Goal: Find specific page/section: Find specific page/section

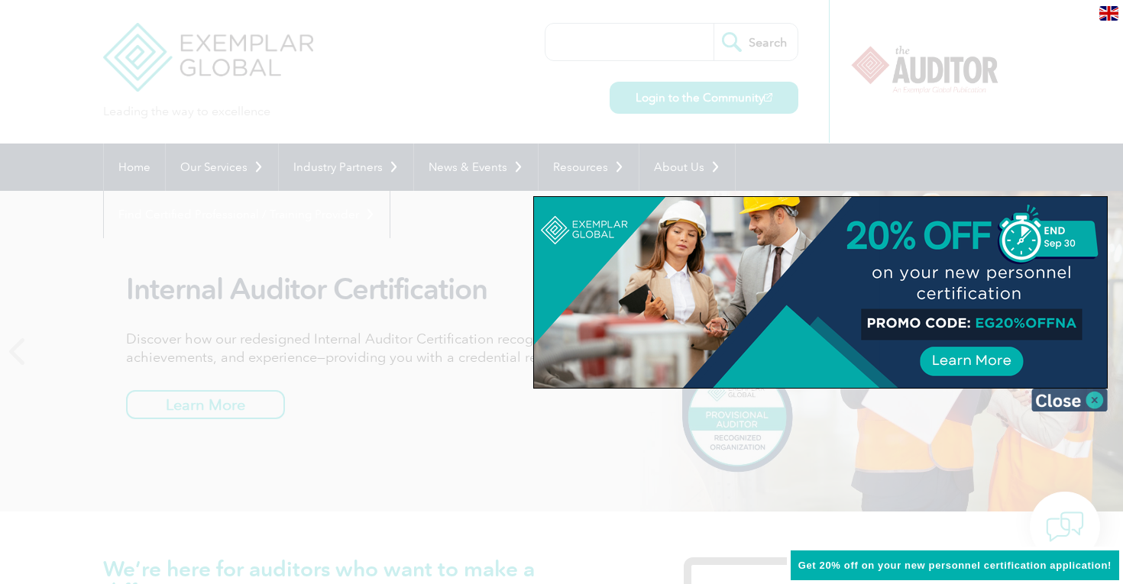
click at [1071, 403] on img at bounding box center [1069, 400] width 76 height 23
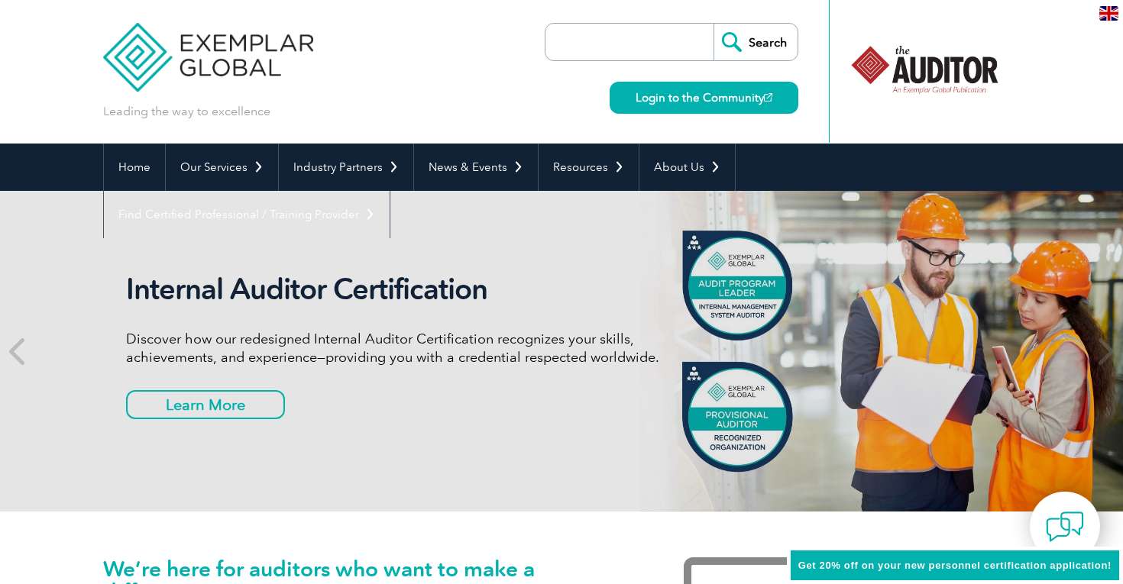
click at [671, 40] on input "search" at bounding box center [633, 42] width 160 height 37
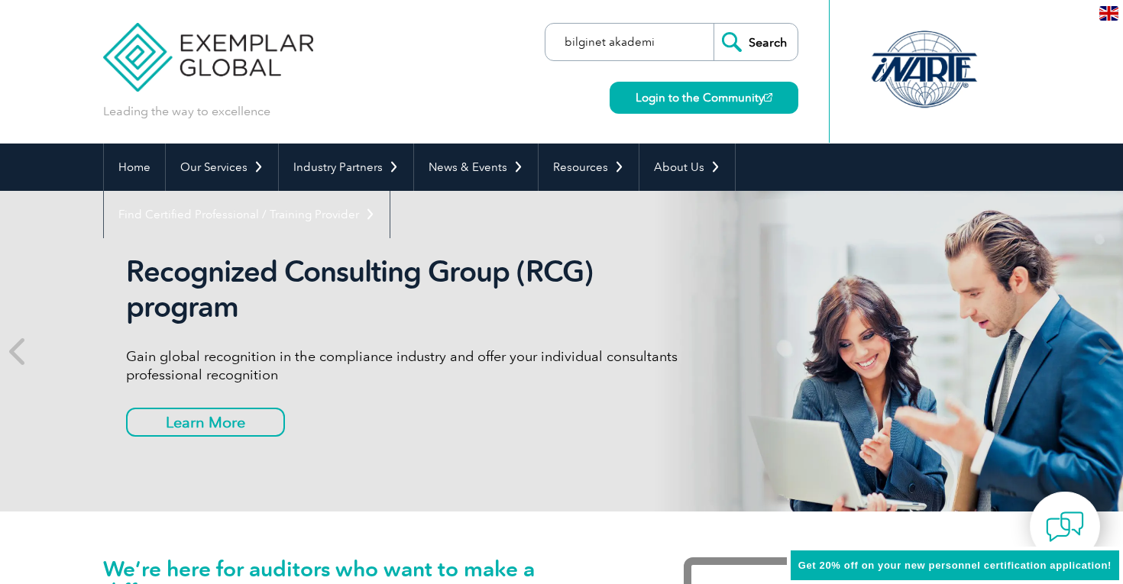
type input "bilginet akademi"
click at [713, 24] on input "Search" at bounding box center [755, 42] width 84 height 37
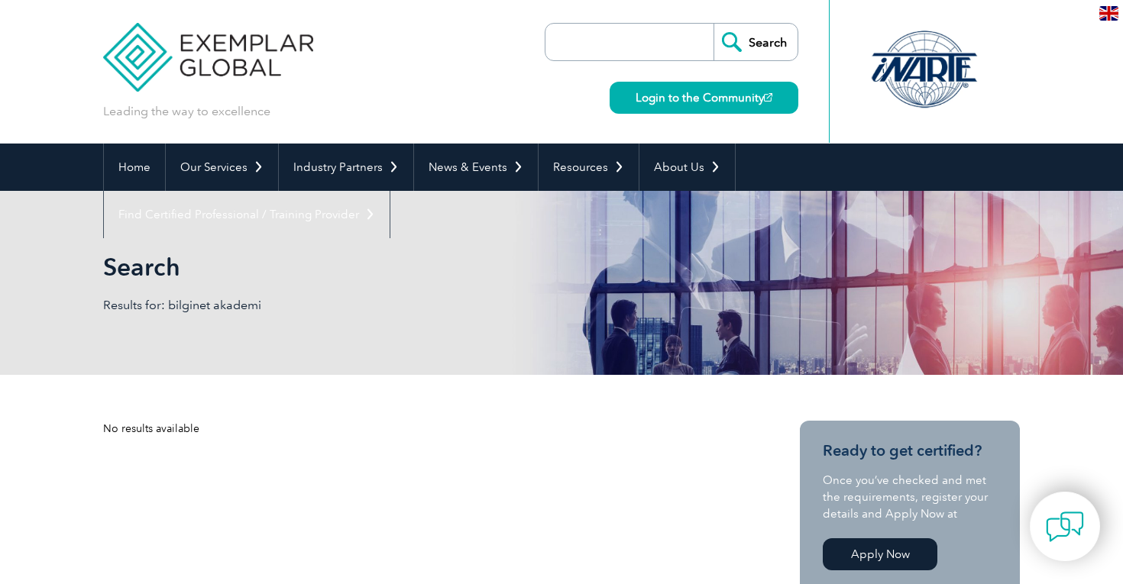
click at [634, 41] on input "search" at bounding box center [633, 42] width 160 height 37
paste input "Bilginet Akademi Ltd. Sti."
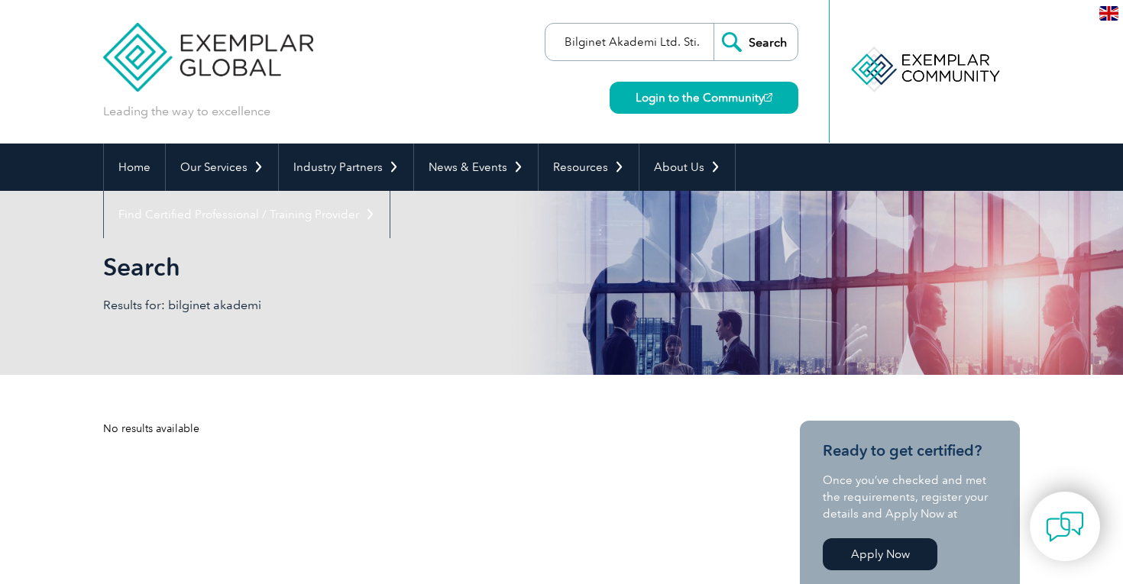
type input "Bilginet Akademi Ltd. Sti."
click at [741, 40] on input "Search" at bounding box center [755, 42] width 84 height 37
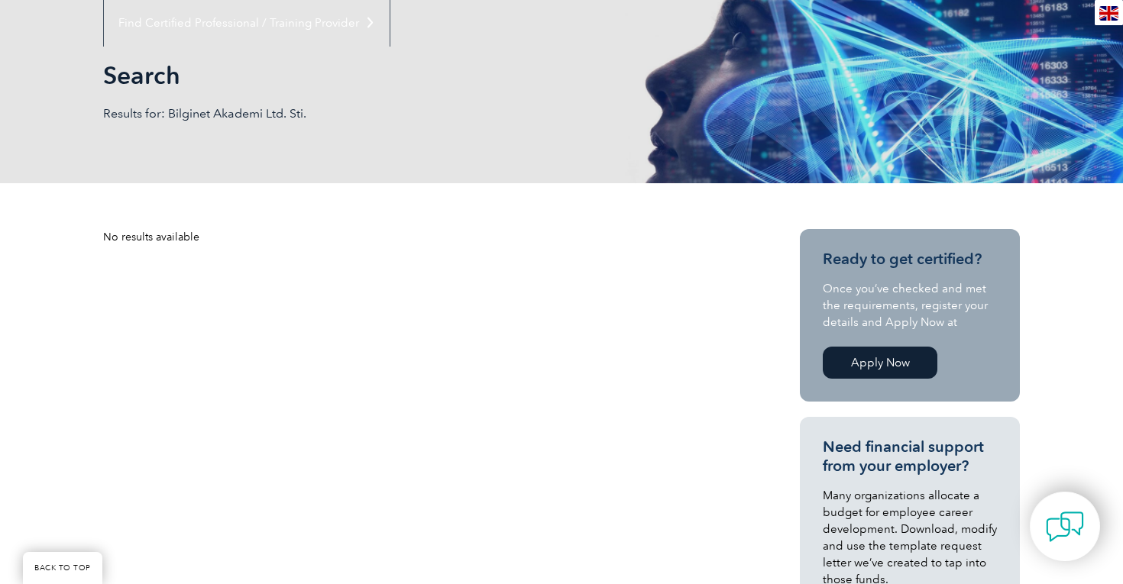
scroll to position [192, 0]
